Goal: Check status: Check status

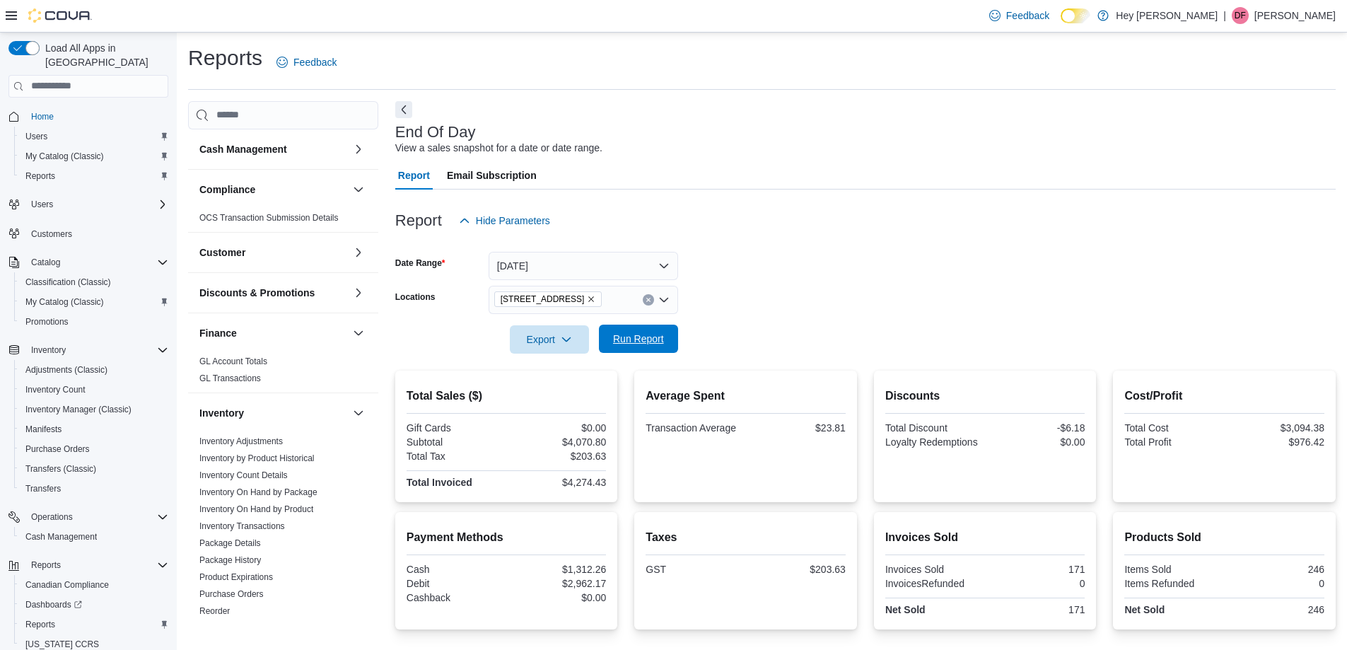
click at [632, 338] on span "Run Report" at bounding box center [638, 339] width 51 height 14
click at [595, 266] on button "[DATE]" at bounding box center [582, 266] width 189 height 28
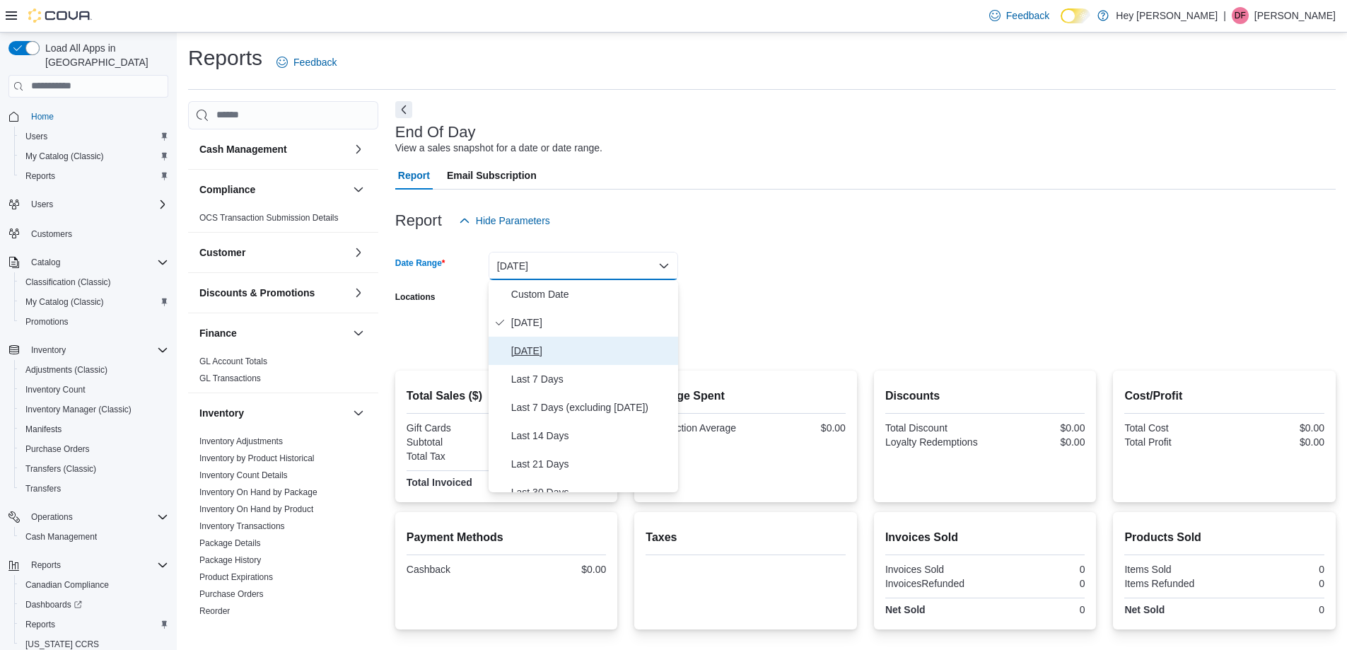
click at [558, 351] on span "[DATE]" at bounding box center [591, 350] width 161 height 17
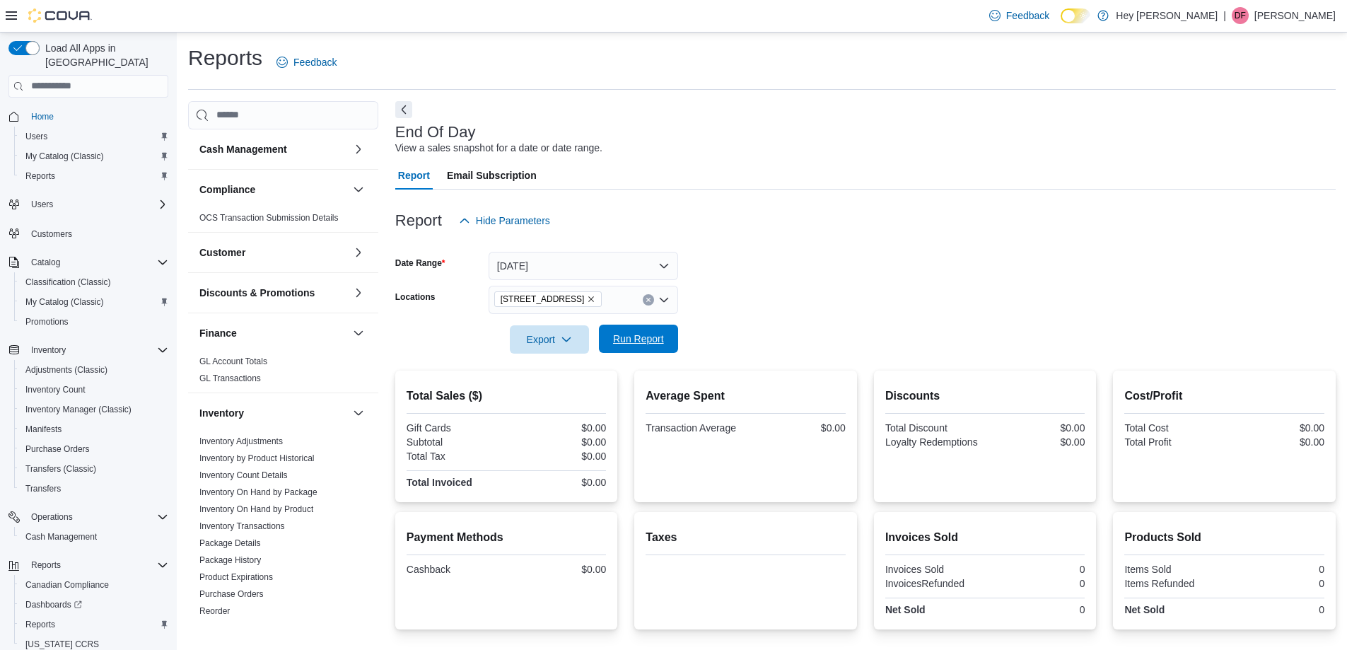
click at [646, 334] on span "Run Report" at bounding box center [638, 339] width 51 height 14
click at [637, 253] on form "Date Range [DATE] Locations [STREET_ADDRESS] Export Run Report" at bounding box center [865, 294] width 940 height 119
click at [637, 268] on button "[DATE]" at bounding box center [582, 266] width 189 height 28
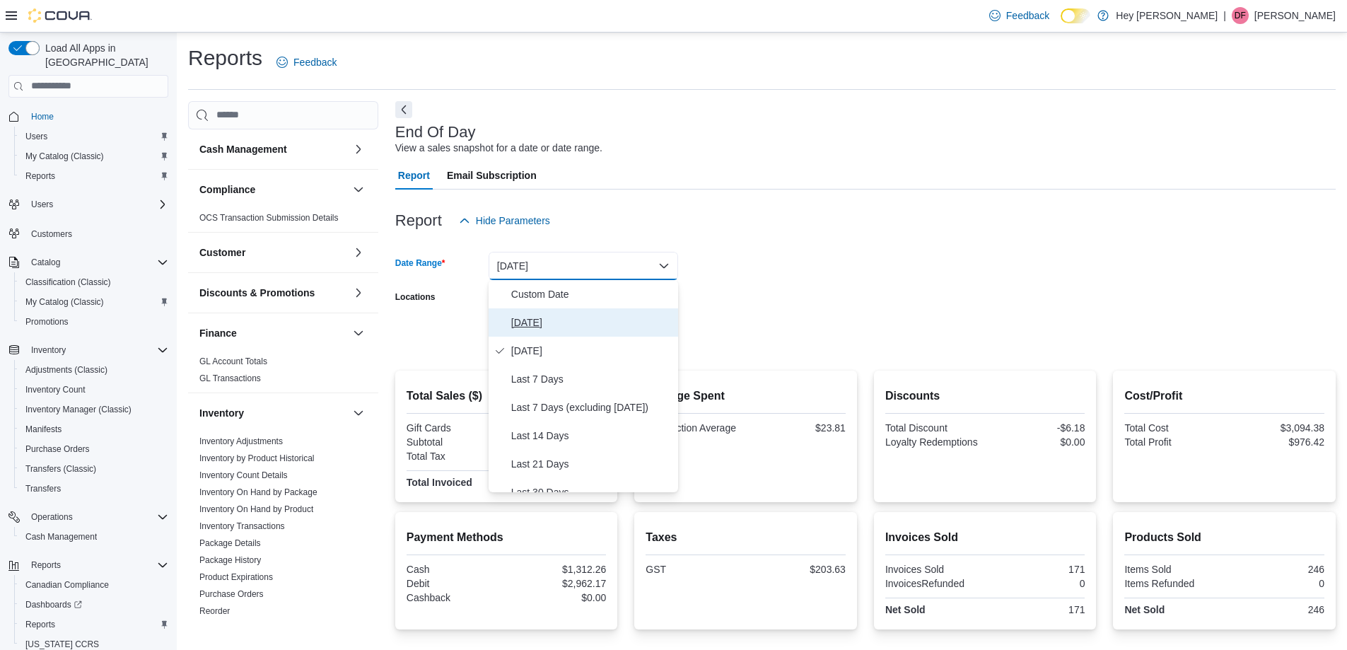
click at [539, 326] on span "[DATE]" at bounding box center [591, 322] width 161 height 17
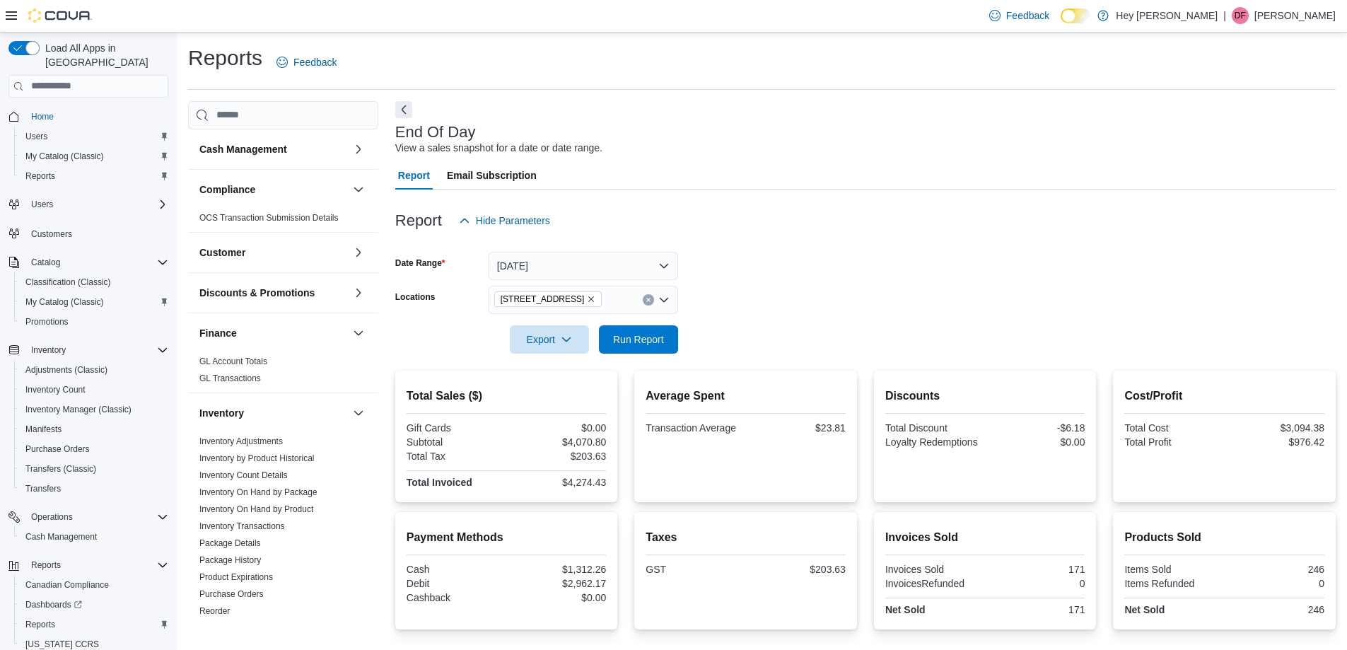
drag, startPoint x: 957, startPoint y: 349, endPoint x: 841, endPoint y: 323, distance: 119.4
click at [942, 346] on form "Date Range [DATE] Locations [STREET_ADDRESS] Export Run Report" at bounding box center [865, 294] width 940 height 119
click at [668, 336] on span "Run Report" at bounding box center [638, 338] width 62 height 28
click at [633, 333] on span "Run Report" at bounding box center [638, 339] width 51 height 14
click at [634, 332] on span "Run Report" at bounding box center [638, 339] width 51 height 14
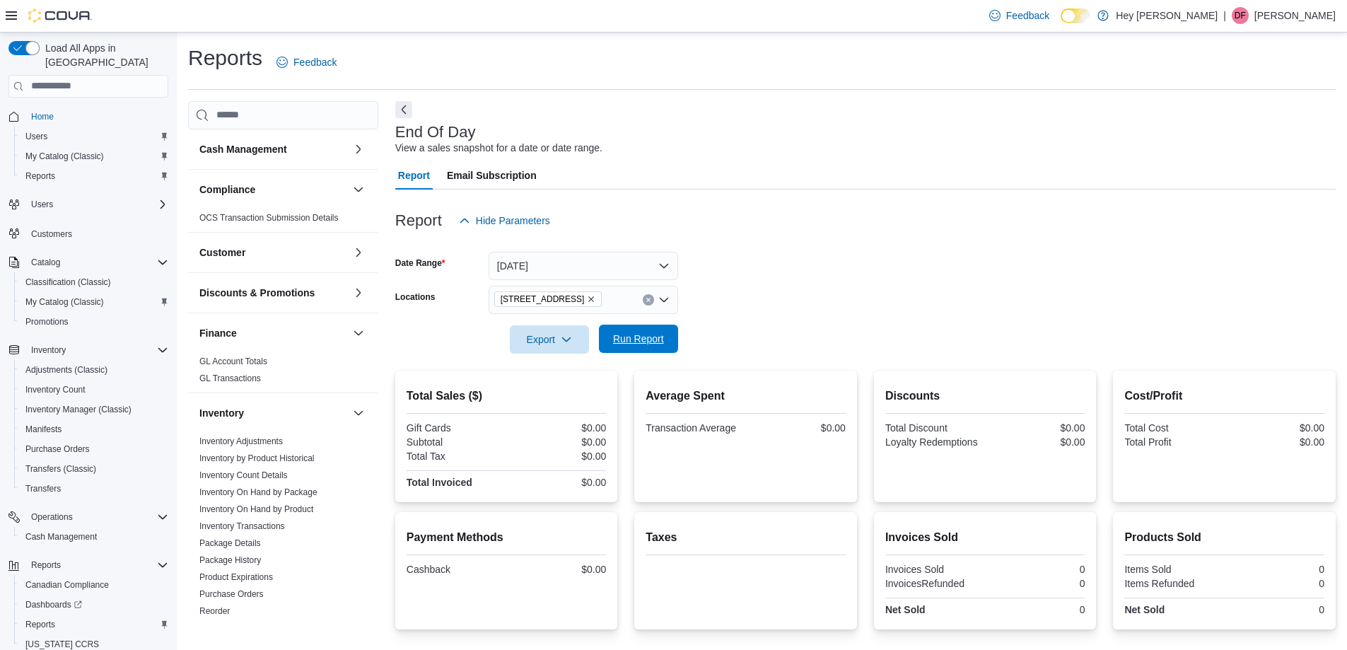
click at [656, 334] on span "Run Report" at bounding box center [638, 339] width 51 height 14
click at [641, 336] on span "Run Report" at bounding box center [638, 339] width 51 height 14
click at [626, 332] on span "Run Report" at bounding box center [638, 338] width 62 height 28
